Goal: Task Accomplishment & Management: Manage account settings

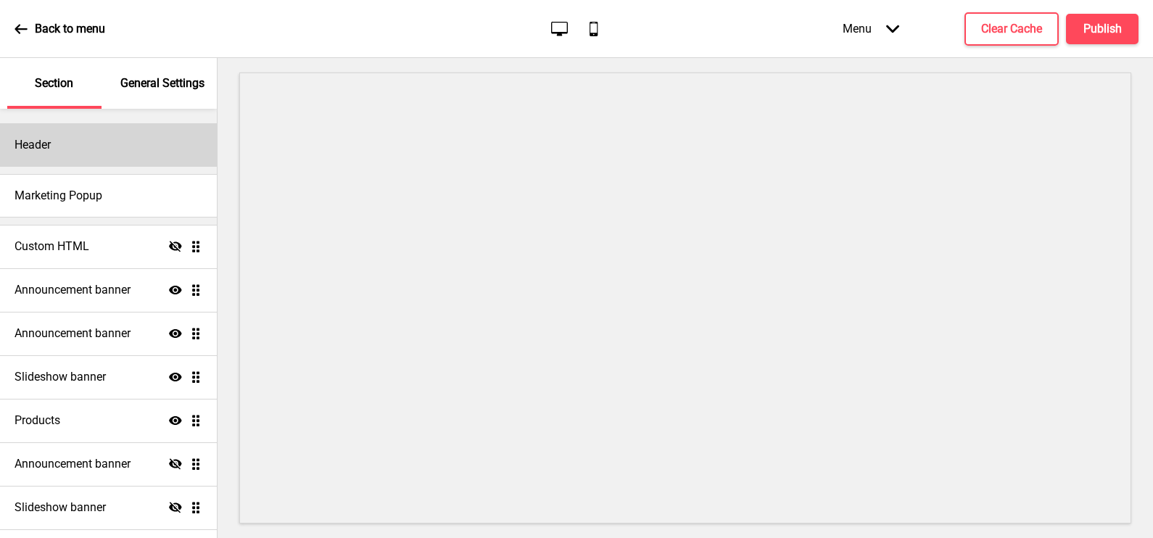
click at [91, 144] on div "Header" at bounding box center [108, 145] width 217 height 44
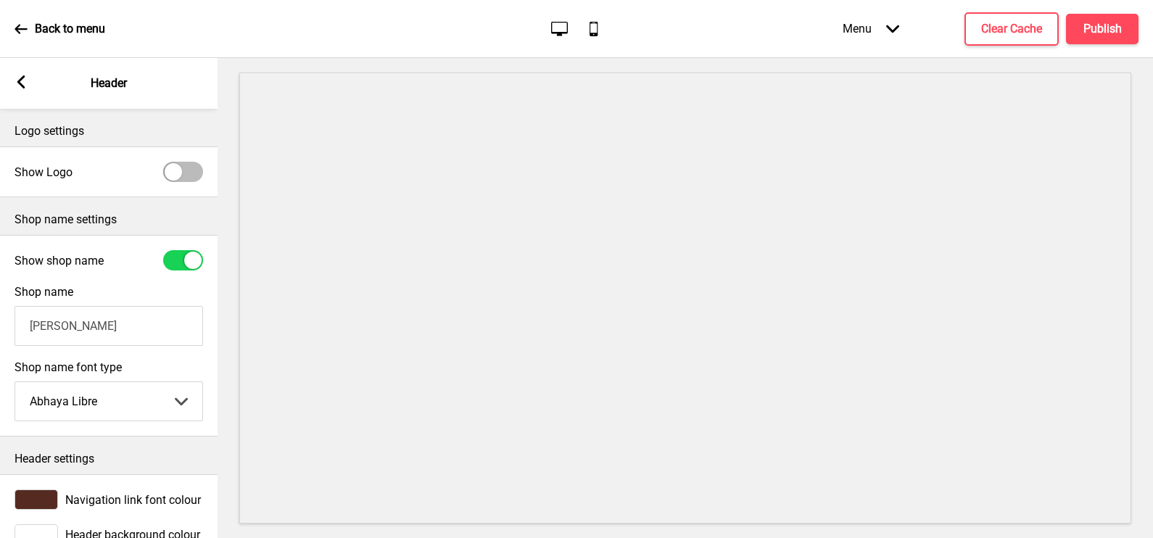
click at [171, 168] on div at bounding box center [173, 171] width 17 height 17
checkbox input "true"
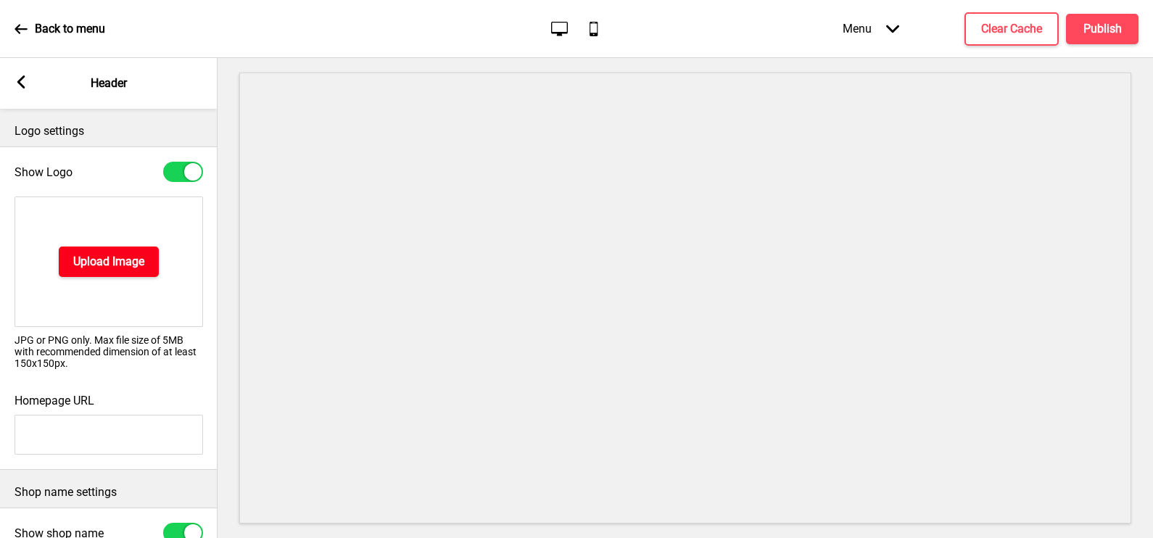
click at [143, 261] on h4 "Upload Image" at bounding box center [108, 262] width 71 height 16
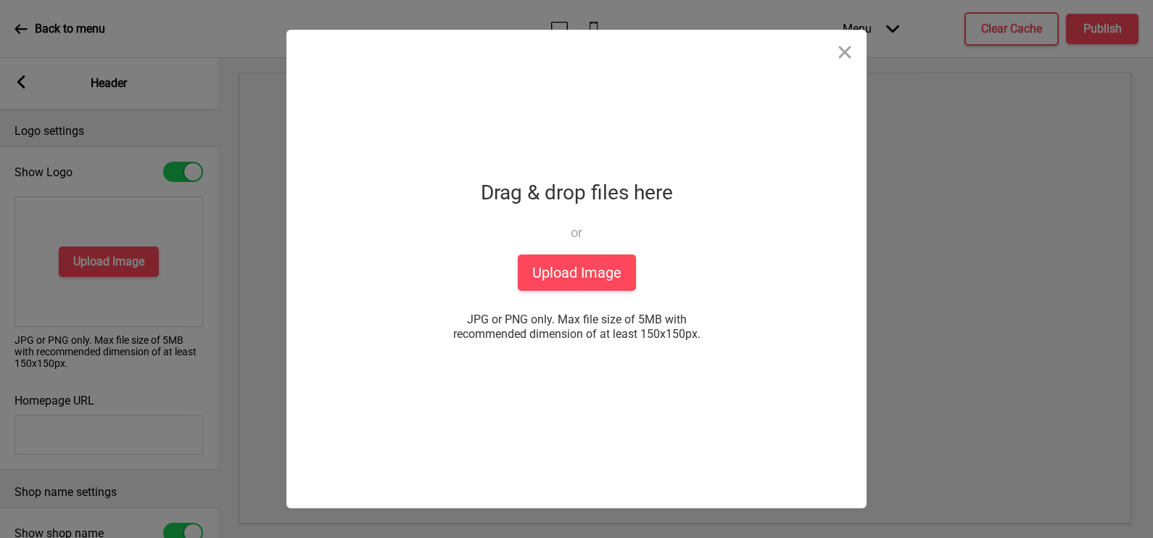
click at [0, 129] on html "Back to menu Desktop Mobile Menu Arrow down Product Page Store Information Chec…" at bounding box center [576, 269] width 1153 height 538
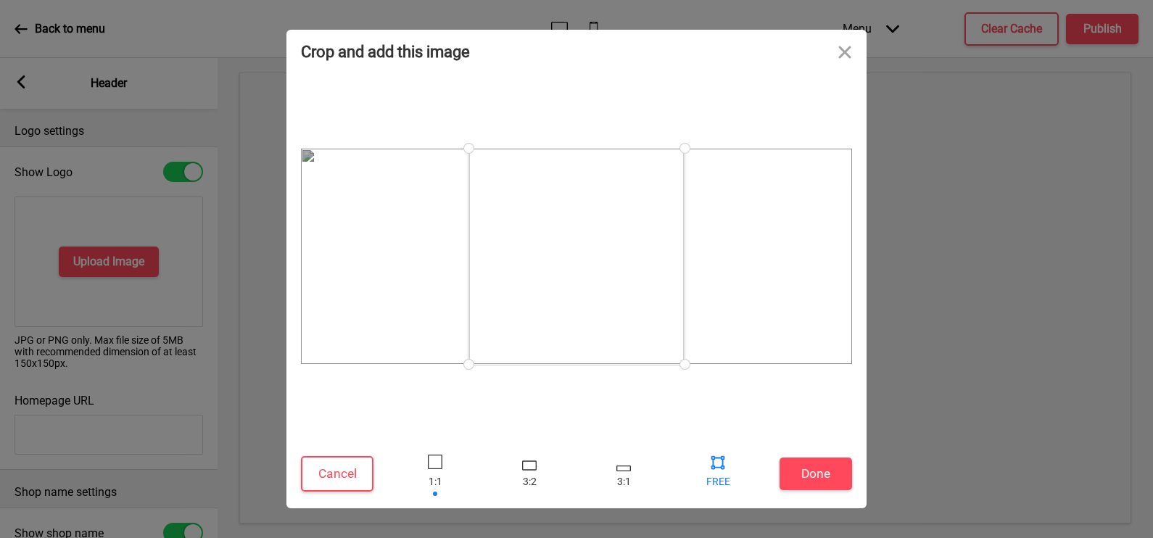
click at [723, 468] on div at bounding box center [718, 462] width 22 height 22
click at [718, 464] on div at bounding box center [718, 462] width 22 height 22
click at [429, 468] on div at bounding box center [435, 462] width 15 height 15
click at [523, 468] on div at bounding box center [529, 465] width 15 height 9
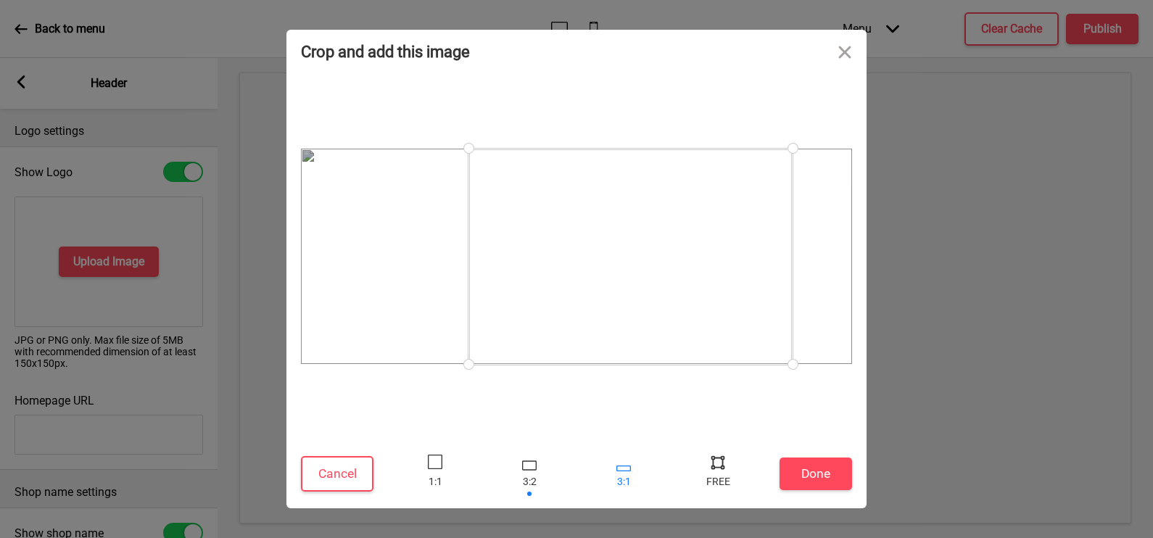
click at [619, 471] on div at bounding box center [624, 469] width 15 height 6
drag, startPoint x: 469, startPoint y: 273, endPoint x: 253, endPoint y: 474, distance: 294.6
click at [253, 474] on div "Crop and add this image Cancel Done Drop a file here Drag & drop files here or …" at bounding box center [576, 269] width 1153 height 538
click at [841, 418] on div at bounding box center [576, 257] width 551 height 352
drag, startPoint x: 853, startPoint y: 336, endPoint x: 852, endPoint y: 370, distance: 34.1
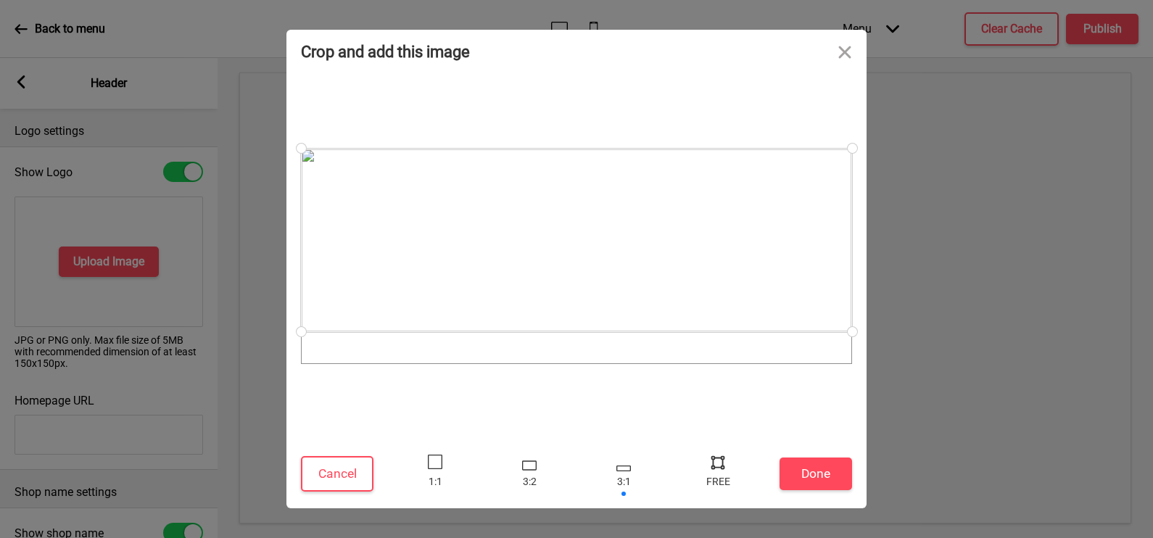
click at [852, 370] on div at bounding box center [577, 256] width 580 height 366
drag, startPoint x: 854, startPoint y: 333, endPoint x: 788, endPoint y: 381, distance: 81.5
click at [823, 419] on div at bounding box center [576, 257] width 551 height 352
drag, startPoint x: 693, startPoint y: 290, endPoint x: 693, endPoint y: 421, distance: 130.6
click at [693, 421] on div at bounding box center [576, 257] width 551 height 352
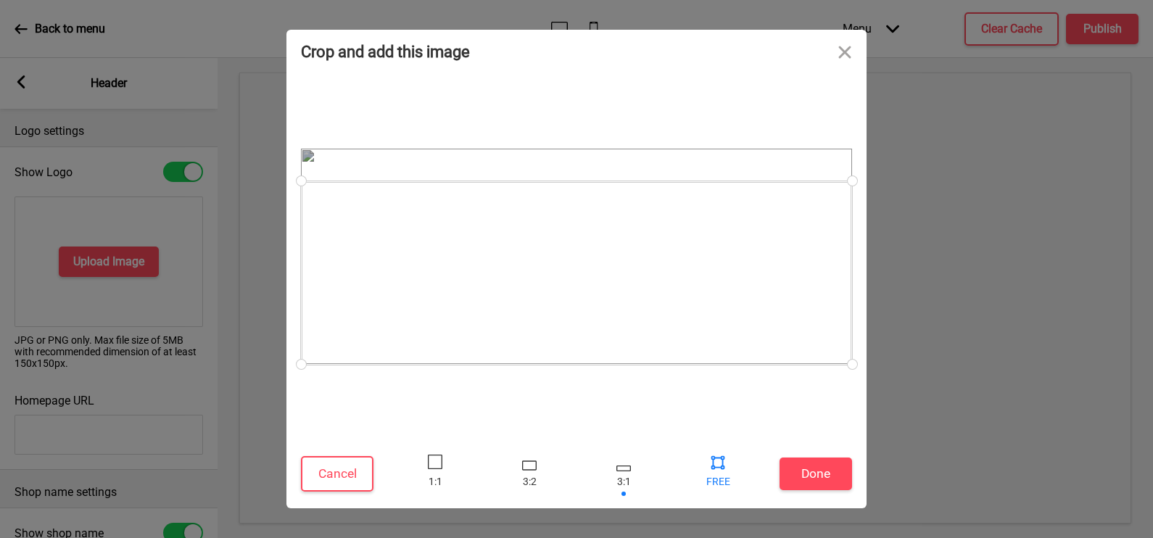
click at [700, 477] on div at bounding box center [718, 473] width 44 height 47
drag, startPoint x: 852, startPoint y: 184, endPoint x: 852, endPoint y: 109, distance: 75.4
click at [852, 109] on div at bounding box center [577, 256] width 580 height 366
click at [833, 468] on button "Done" at bounding box center [816, 474] width 73 height 33
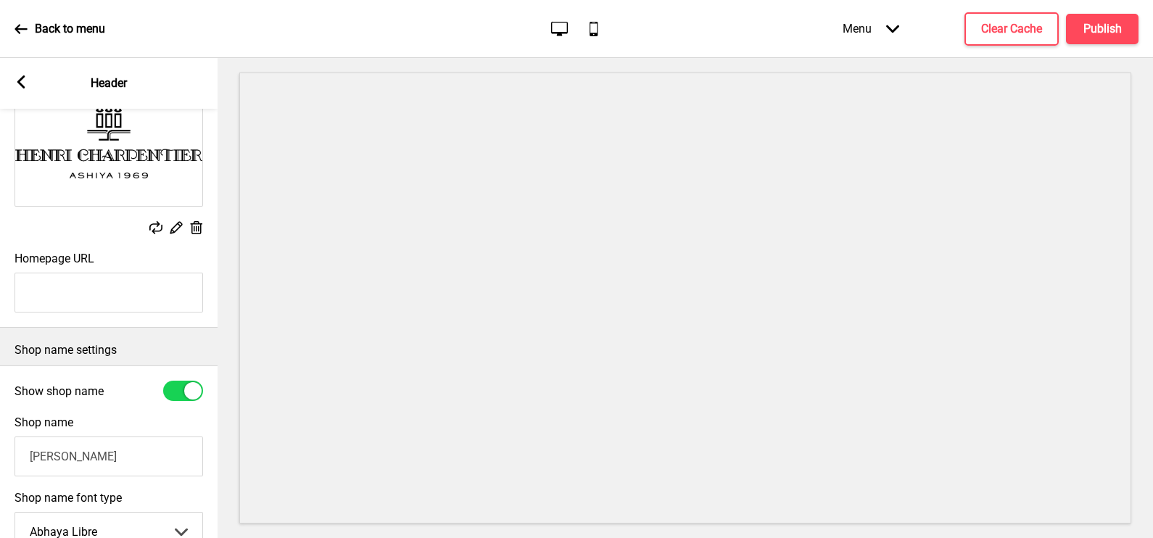
scroll to position [128, 0]
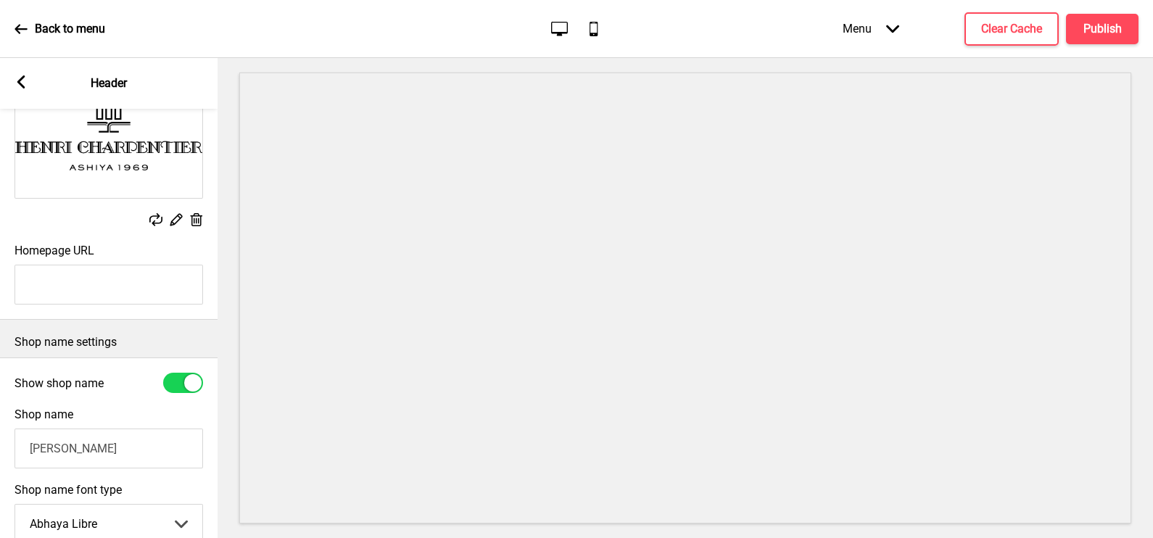
click at [168, 382] on div at bounding box center [183, 383] width 40 height 20
checkbox input "false"
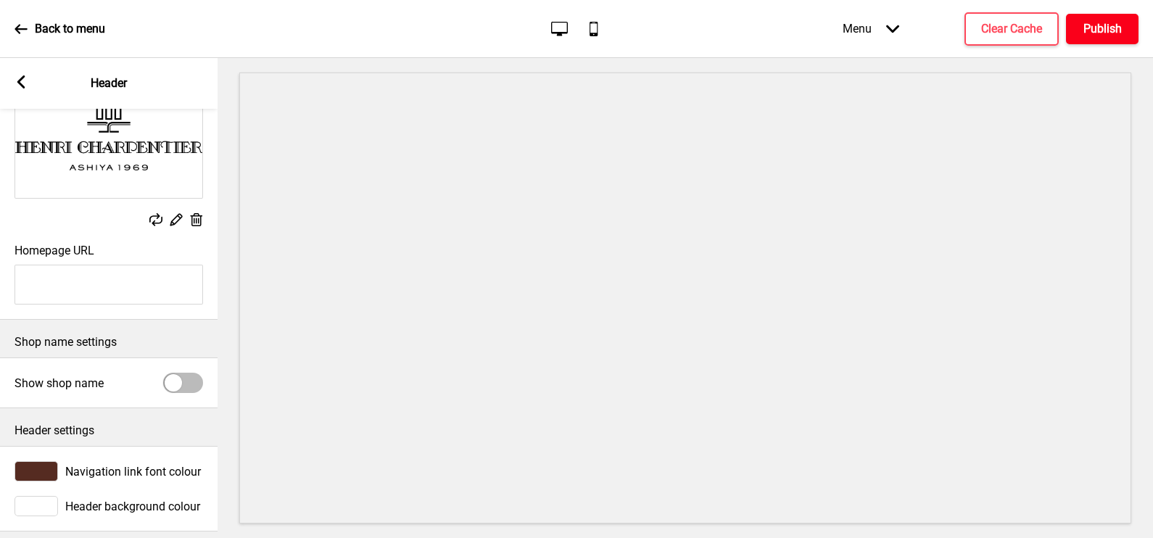
click at [1120, 19] on button "Publish" at bounding box center [1102, 29] width 73 height 30
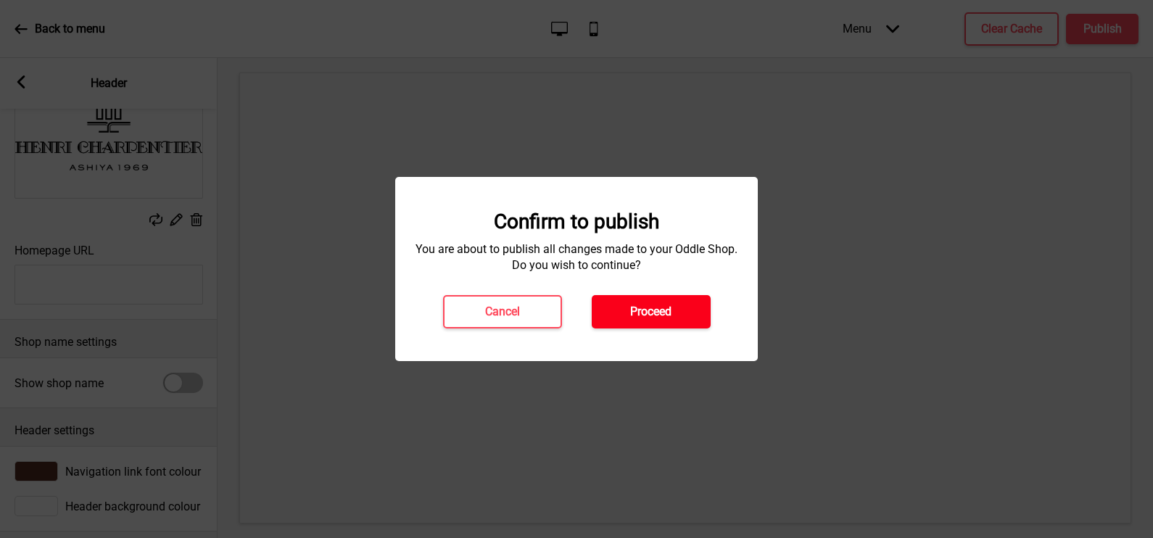
click at [691, 305] on button "Proceed" at bounding box center [651, 311] width 119 height 33
